Goal: Use online tool/utility: Use online tool/utility

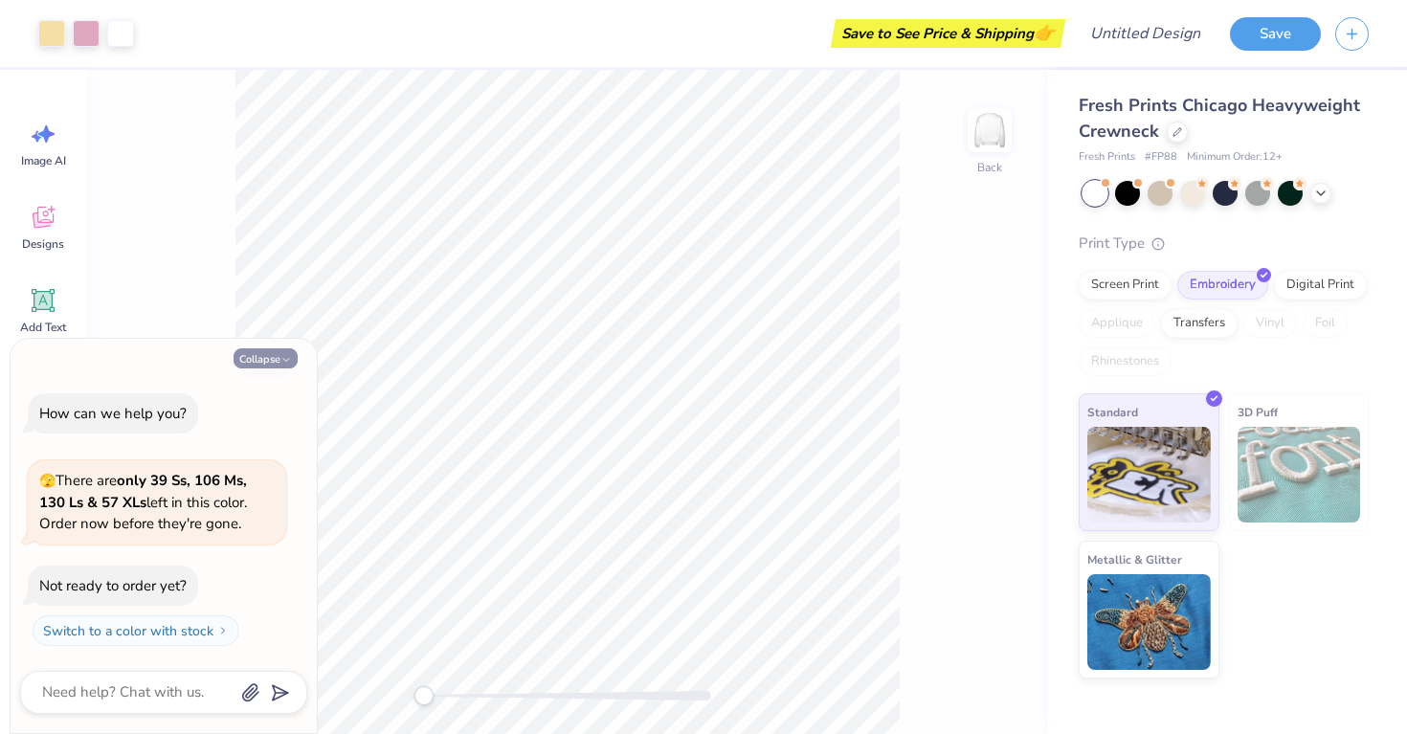
click at [281, 358] on icon "button" at bounding box center [286, 359] width 11 height 11
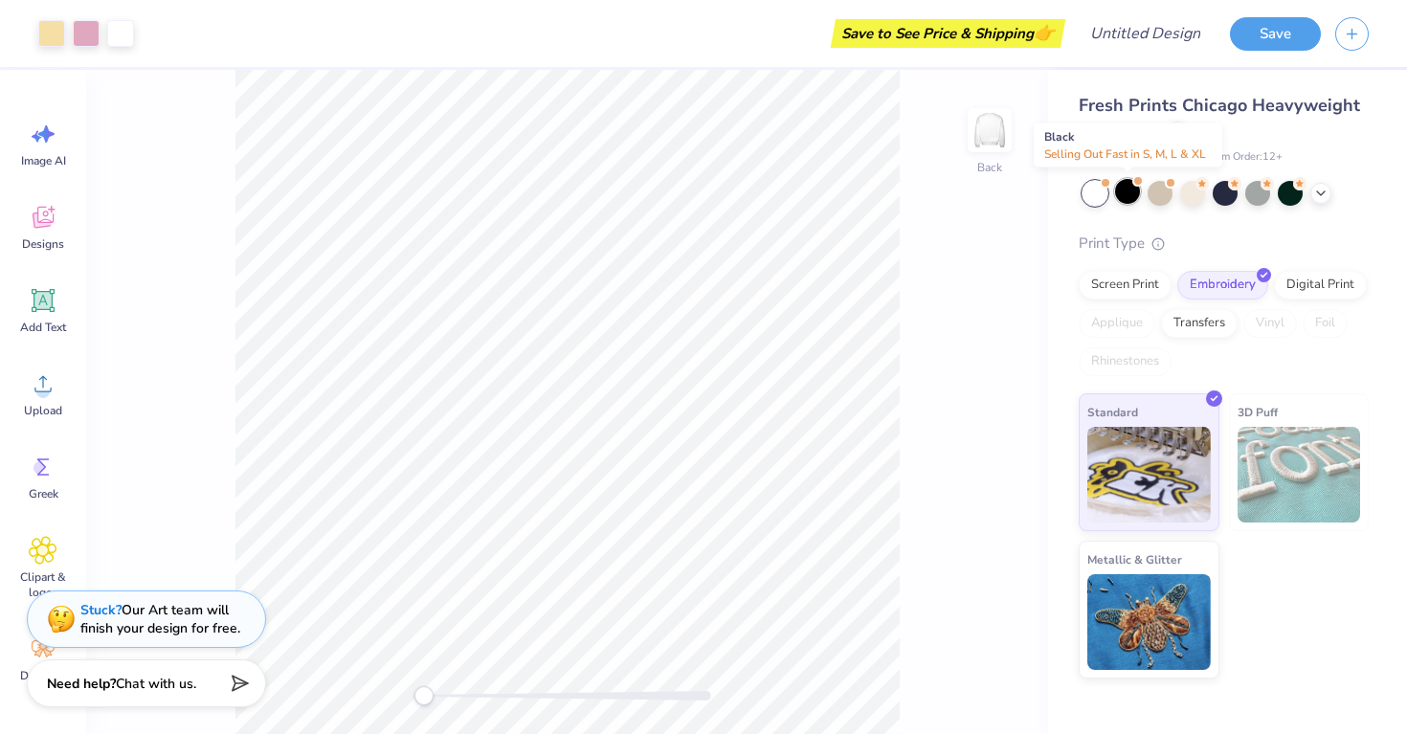
click at [1134, 192] on div at bounding box center [1127, 191] width 25 height 25
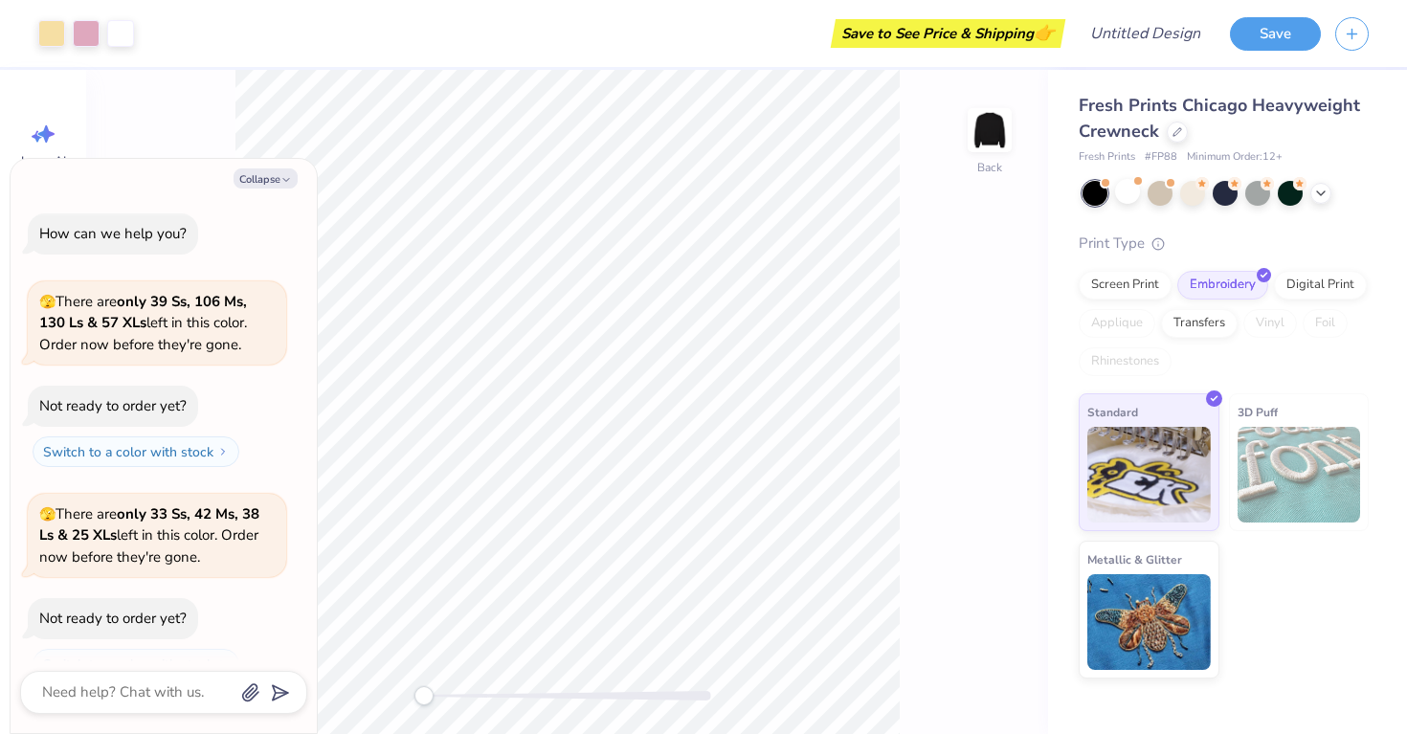
scroll to position [33, 0]
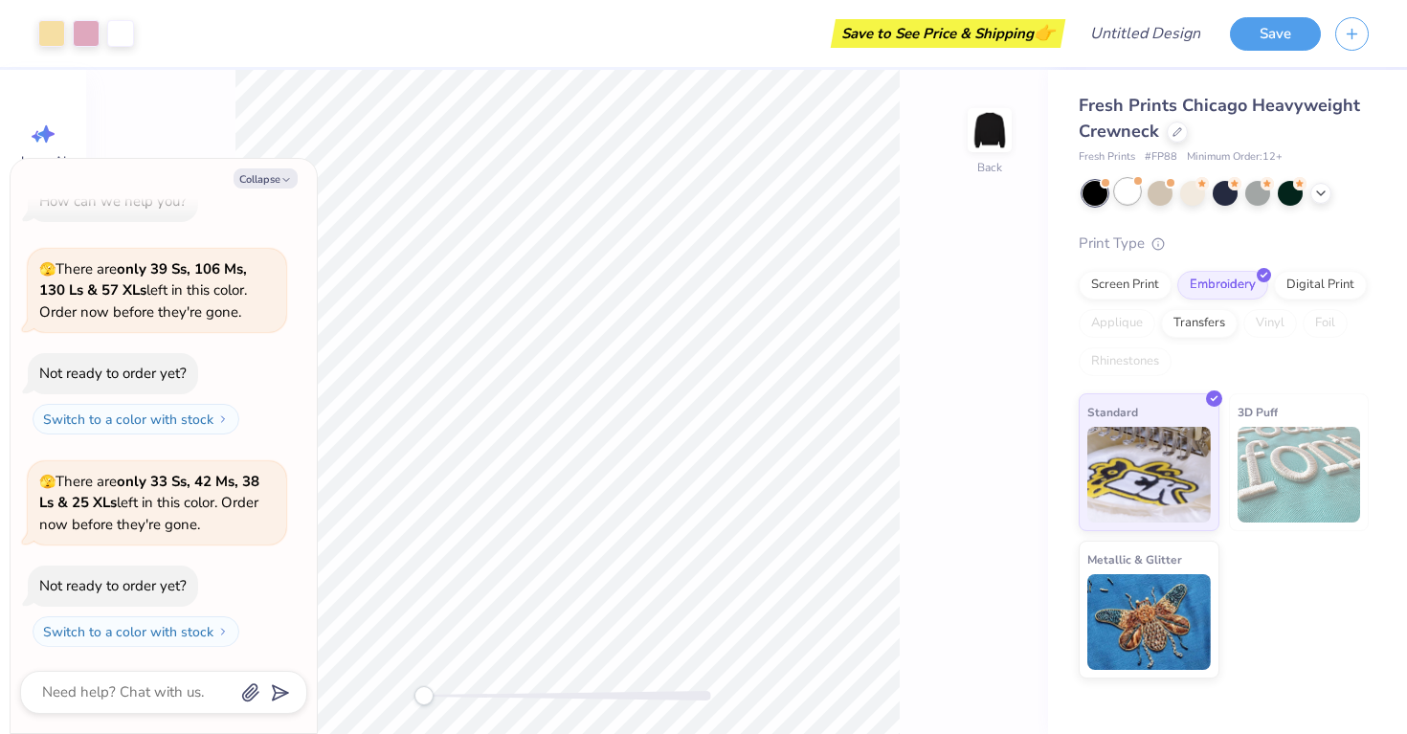
click at [1134, 191] on div at bounding box center [1127, 191] width 25 height 25
click at [1192, 191] on div at bounding box center [1192, 191] width 25 height 25
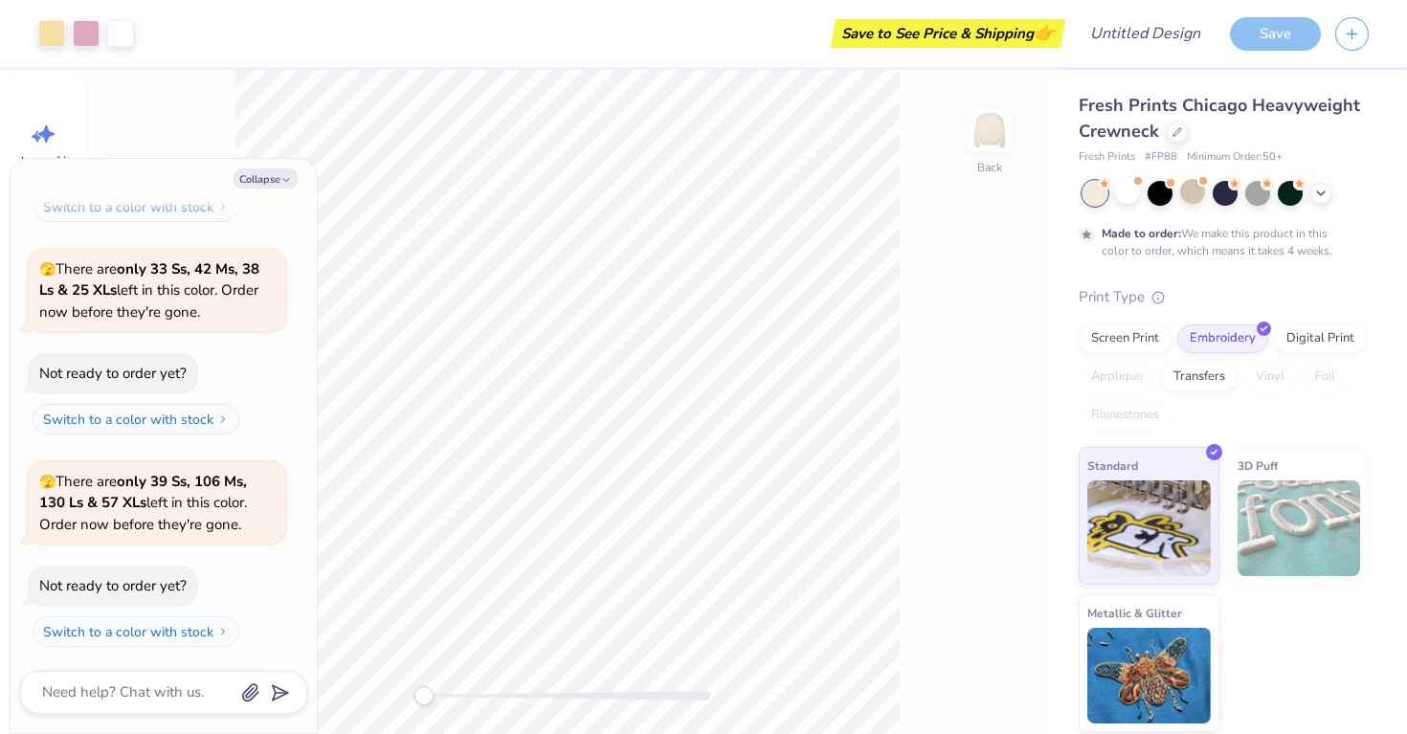
scroll to position [404, 0]
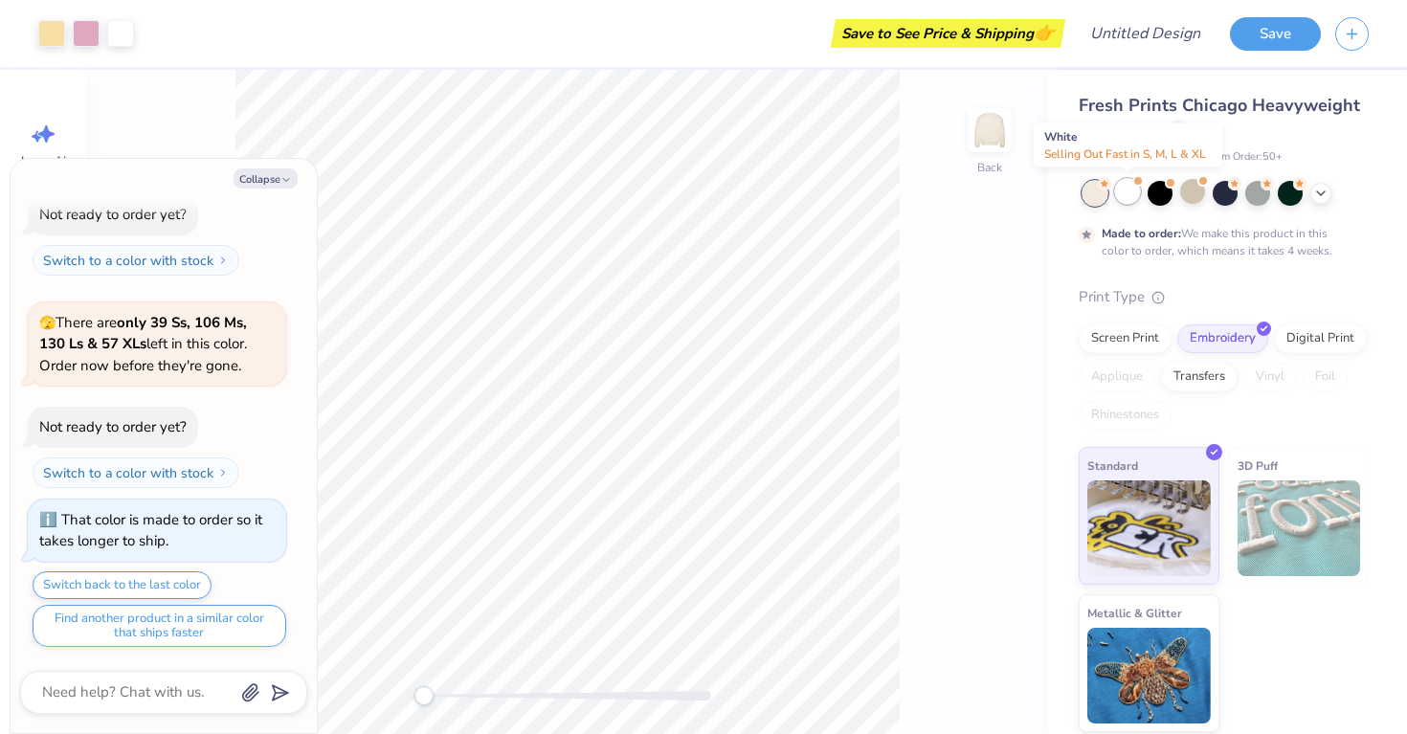
click at [1121, 201] on div at bounding box center [1127, 191] width 25 height 25
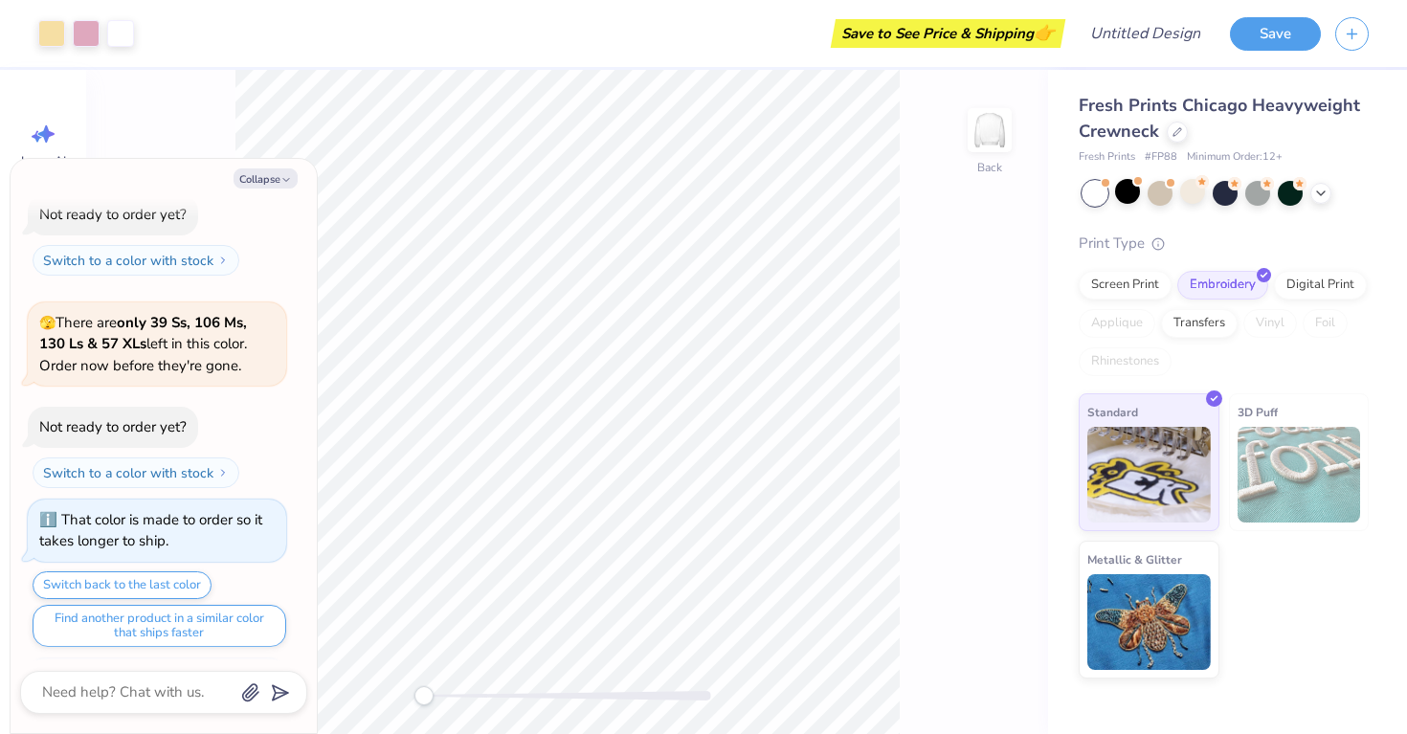
scroll to position [712, 0]
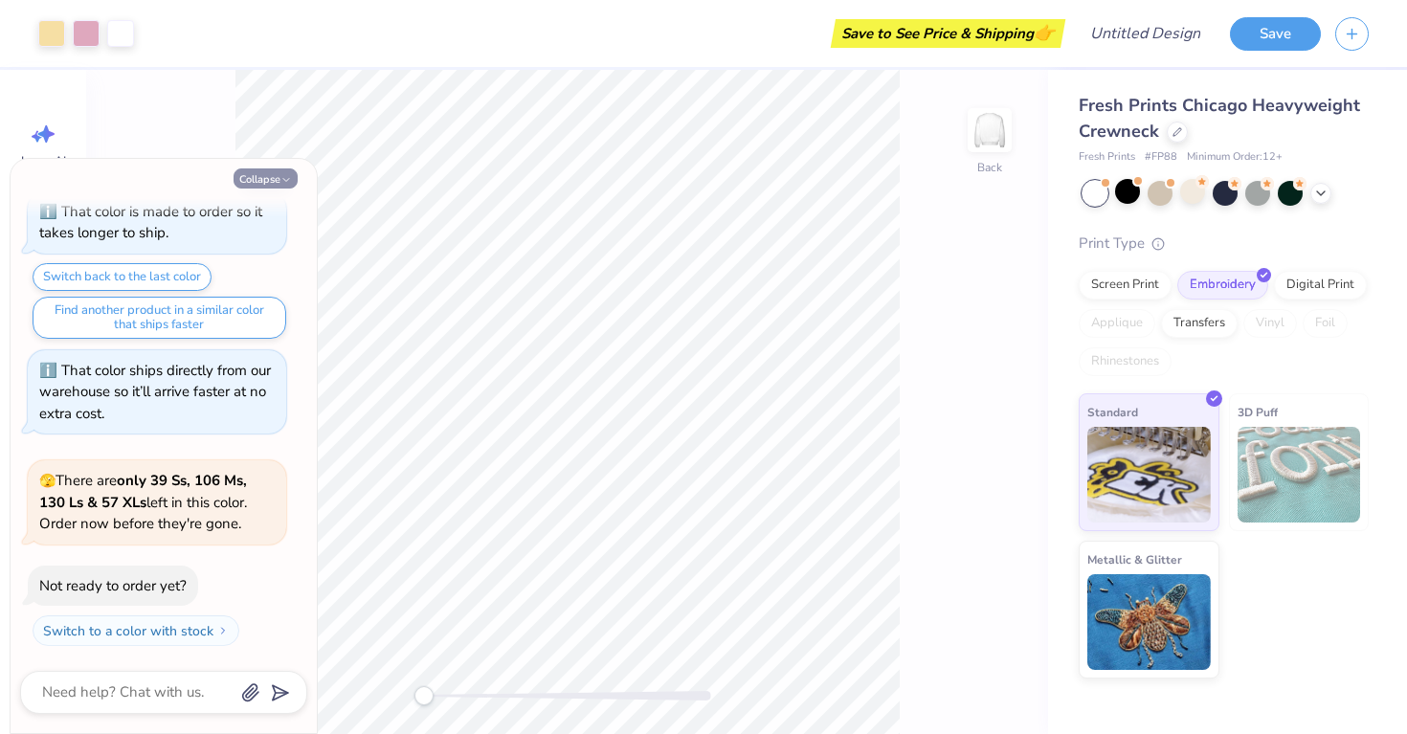
click at [271, 180] on button "Collapse" at bounding box center [266, 178] width 64 height 20
type textarea "x"
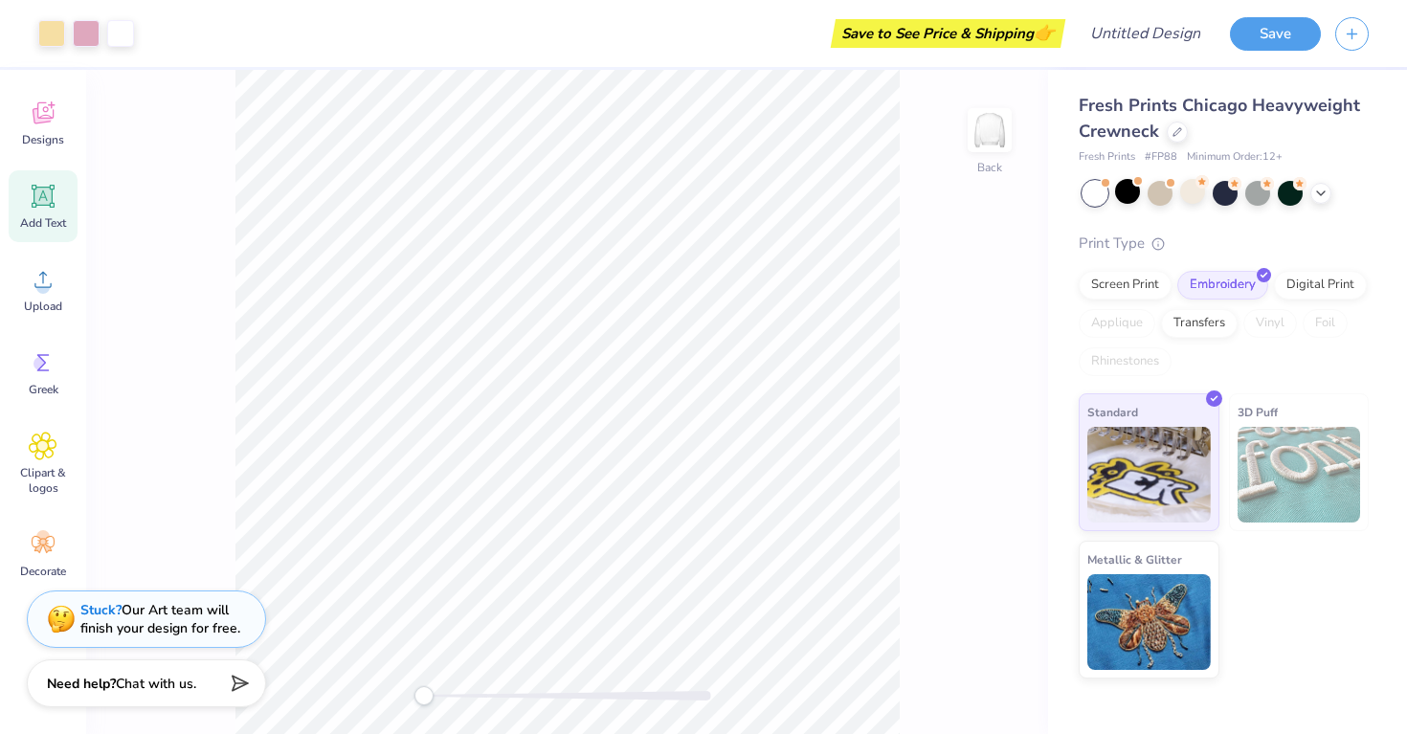
scroll to position [0, 0]
